Goal: Information Seeking & Learning: Learn about a topic

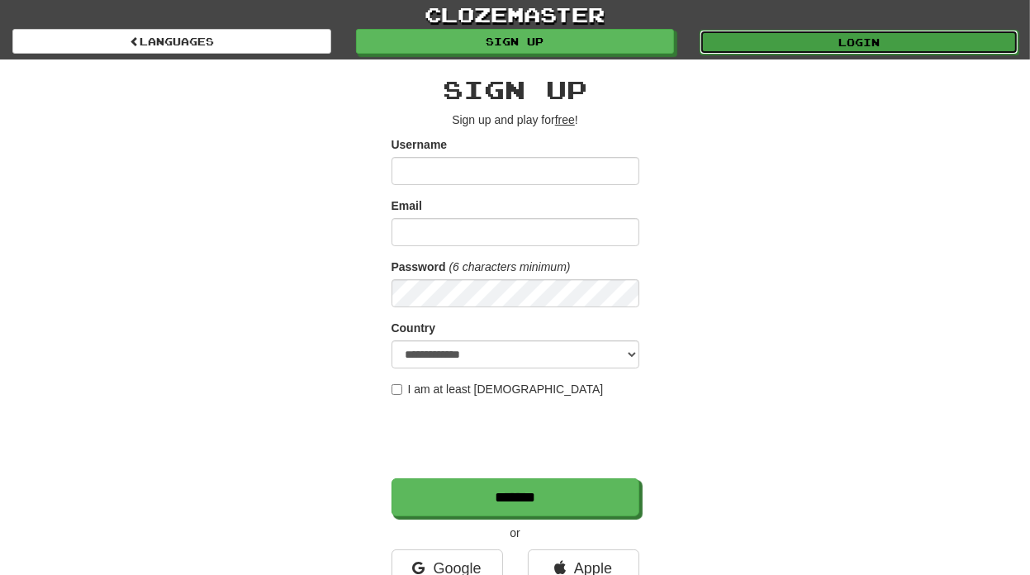
click at [831, 42] on link "Login" at bounding box center [859, 42] width 319 height 25
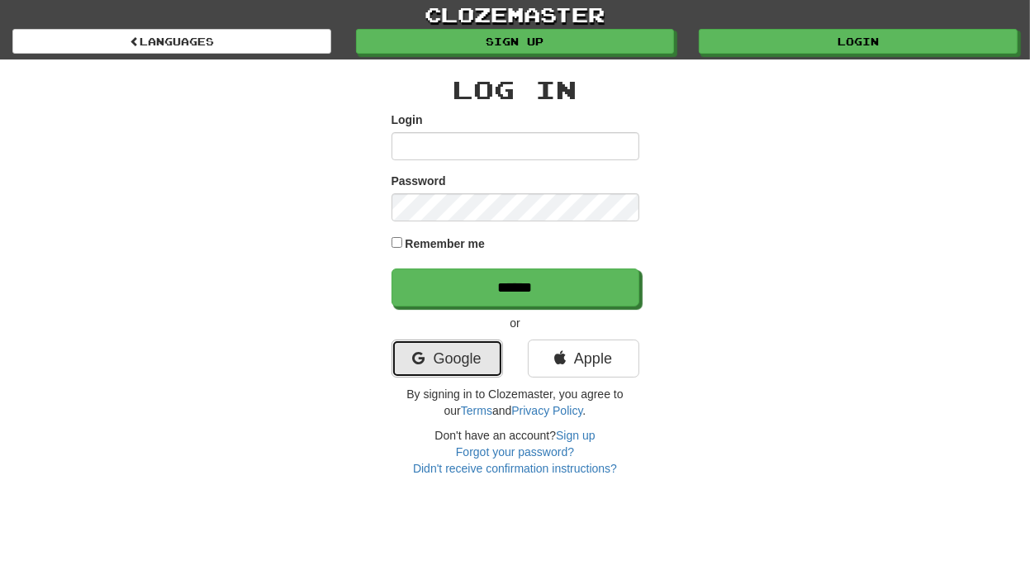
click at [478, 352] on link "Google" at bounding box center [448, 359] width 112 height 38
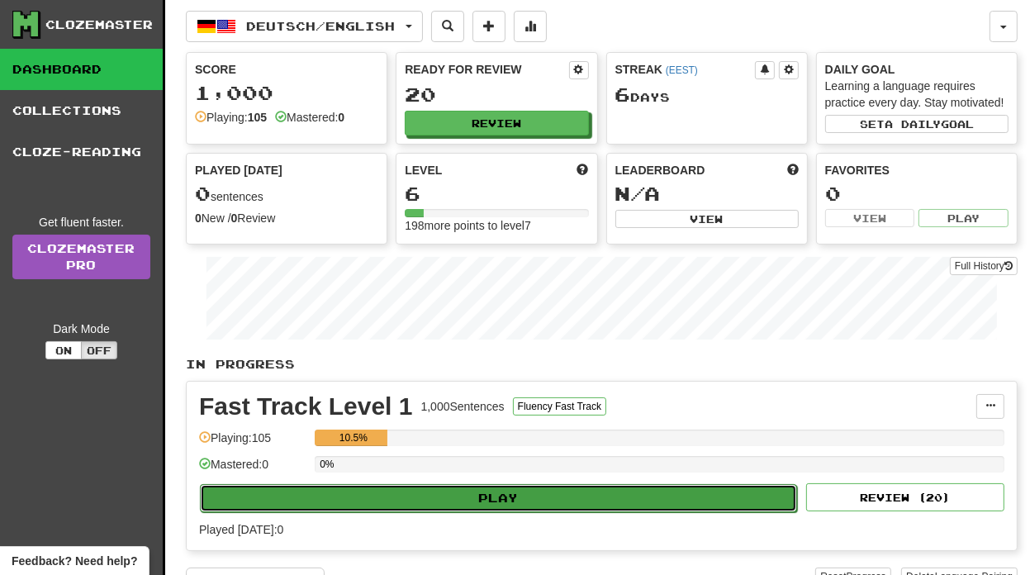
click at [514, 491] on button "Play" at bounding box center [498, 498] width 597 height 28
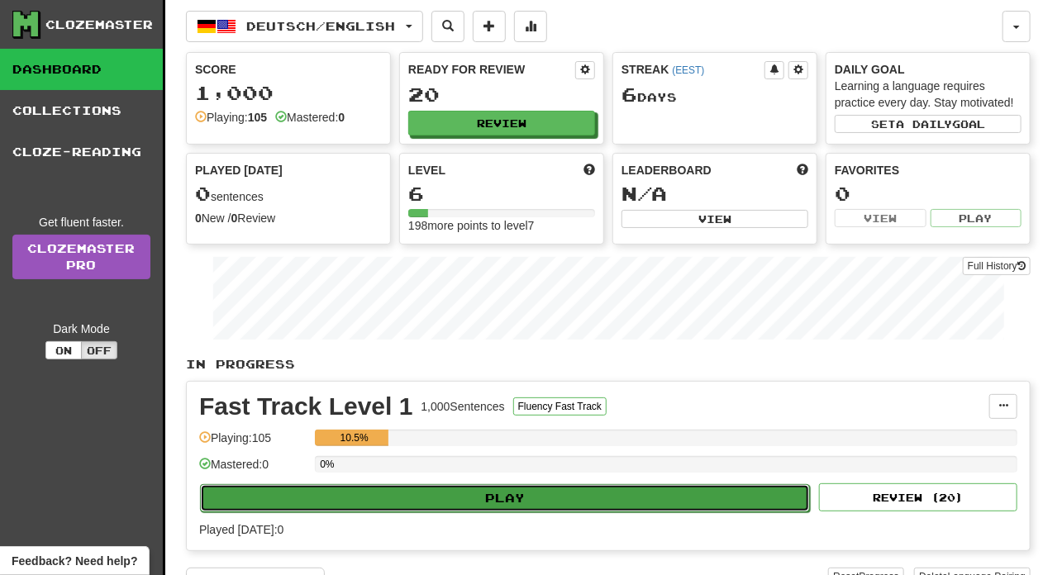
select select "**"
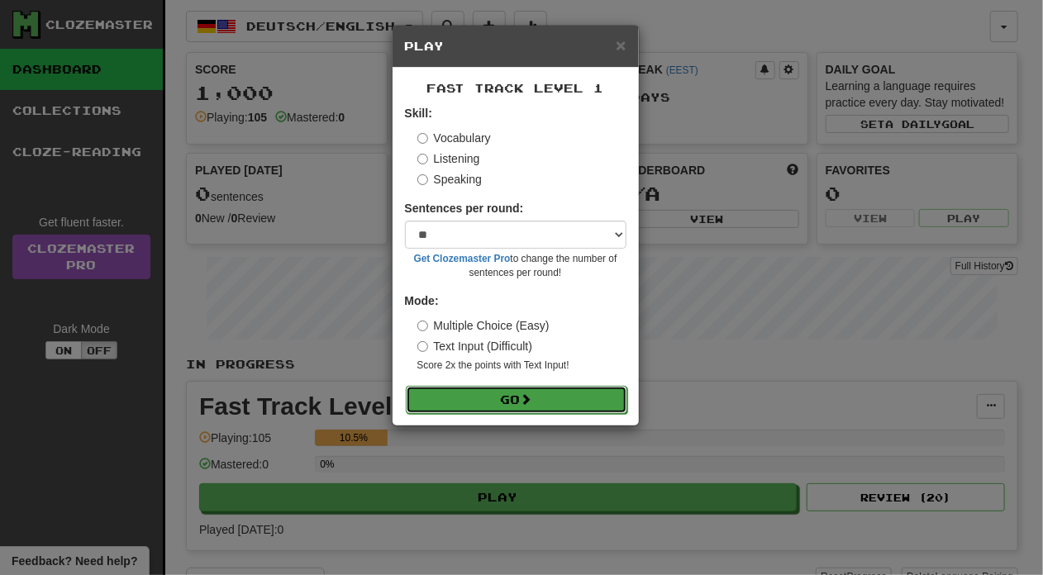
click at [501, 401] on button "Go" at bounding box center [516, 400] width 221 height 28
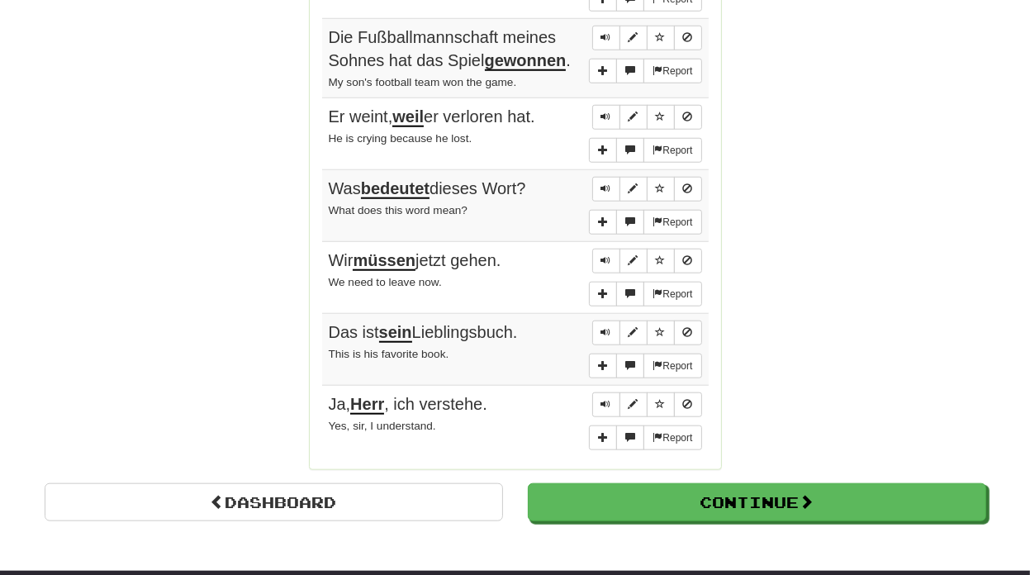
scroll to position [1257, 0]
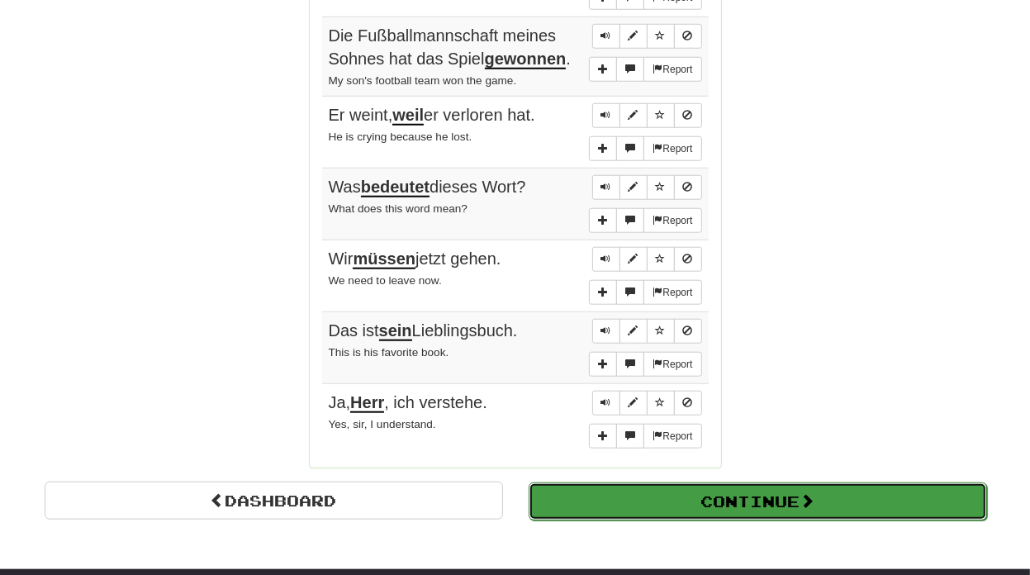
click at [687, 492] on button "Continue" at bounding box center [758, 501] width 459 height 38
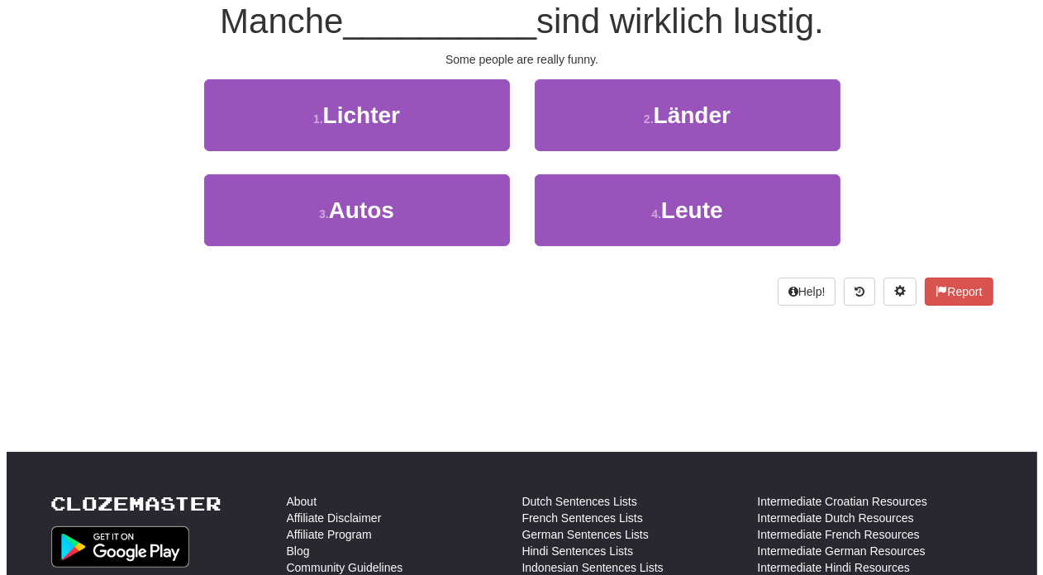
scroll to position [0, 0]
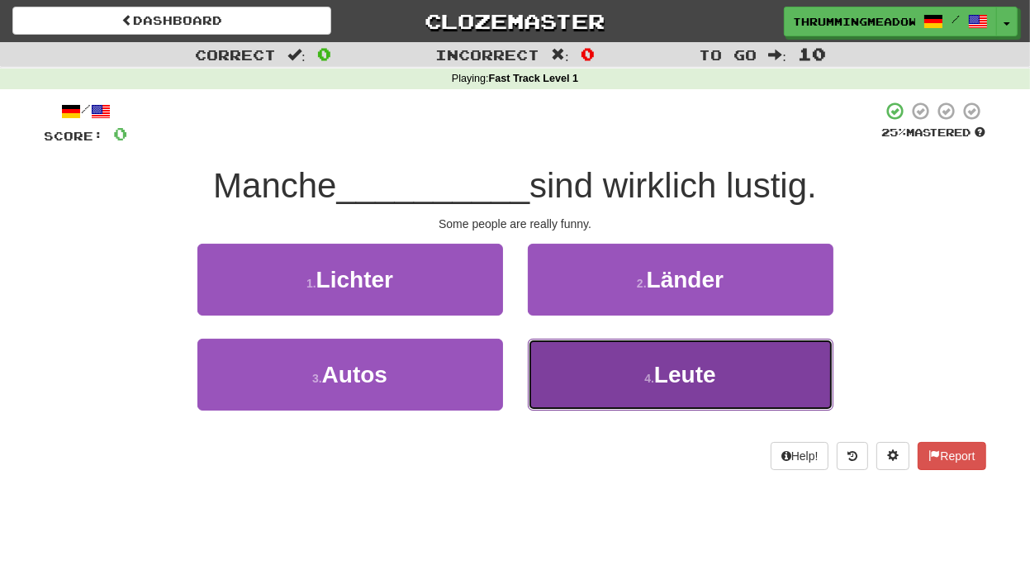
click at [658, 350] on button "4 . Leute" at bounding box center [681, 375] width 306 height 72
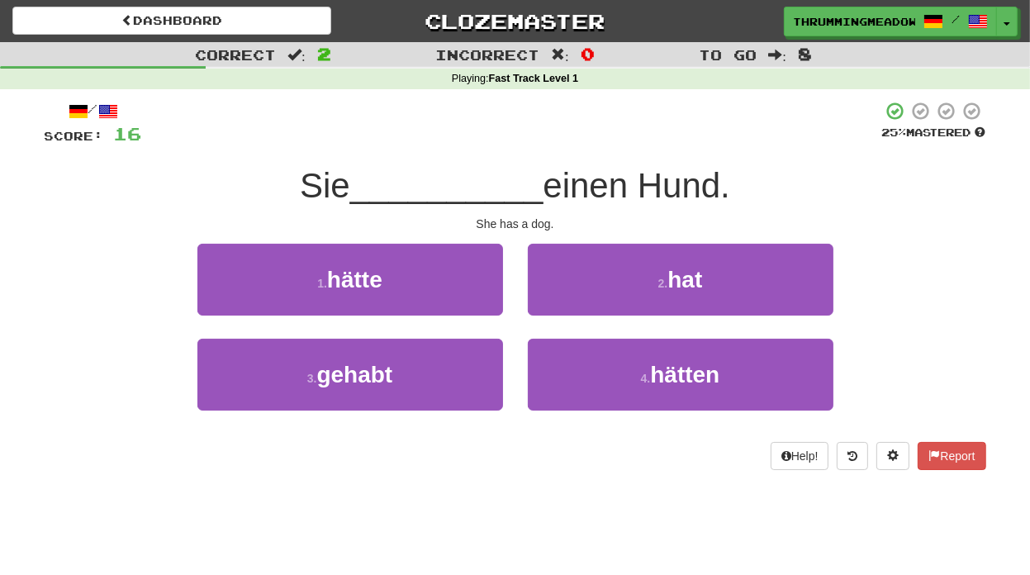
click at [801, 193] on div "Sie __________ einen Hund." at bounding box center [516, 186] width 942 height 45
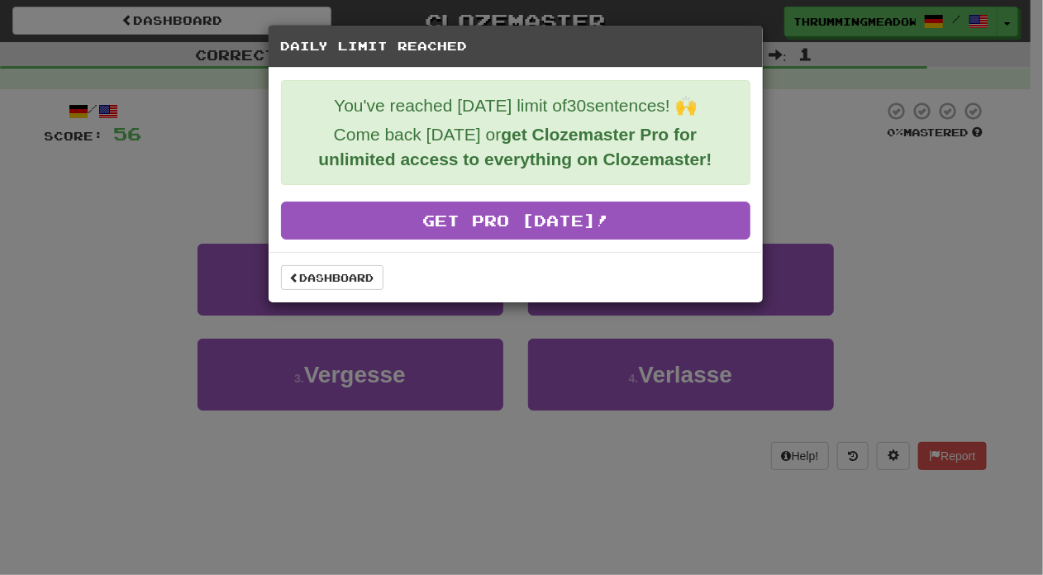
click at [597, 439] on div "Daily Limit Reached You've reached [DATE] limit of 30 sentences! 🙌 Come back [D…" at bounding box center [521, 287] width 1043 height 575
click at [307, 270] on link "Dashboard" at bounding box center [332, 277] width 102 height 25
